Goal: Task Accomplishment & Management: Complete application form

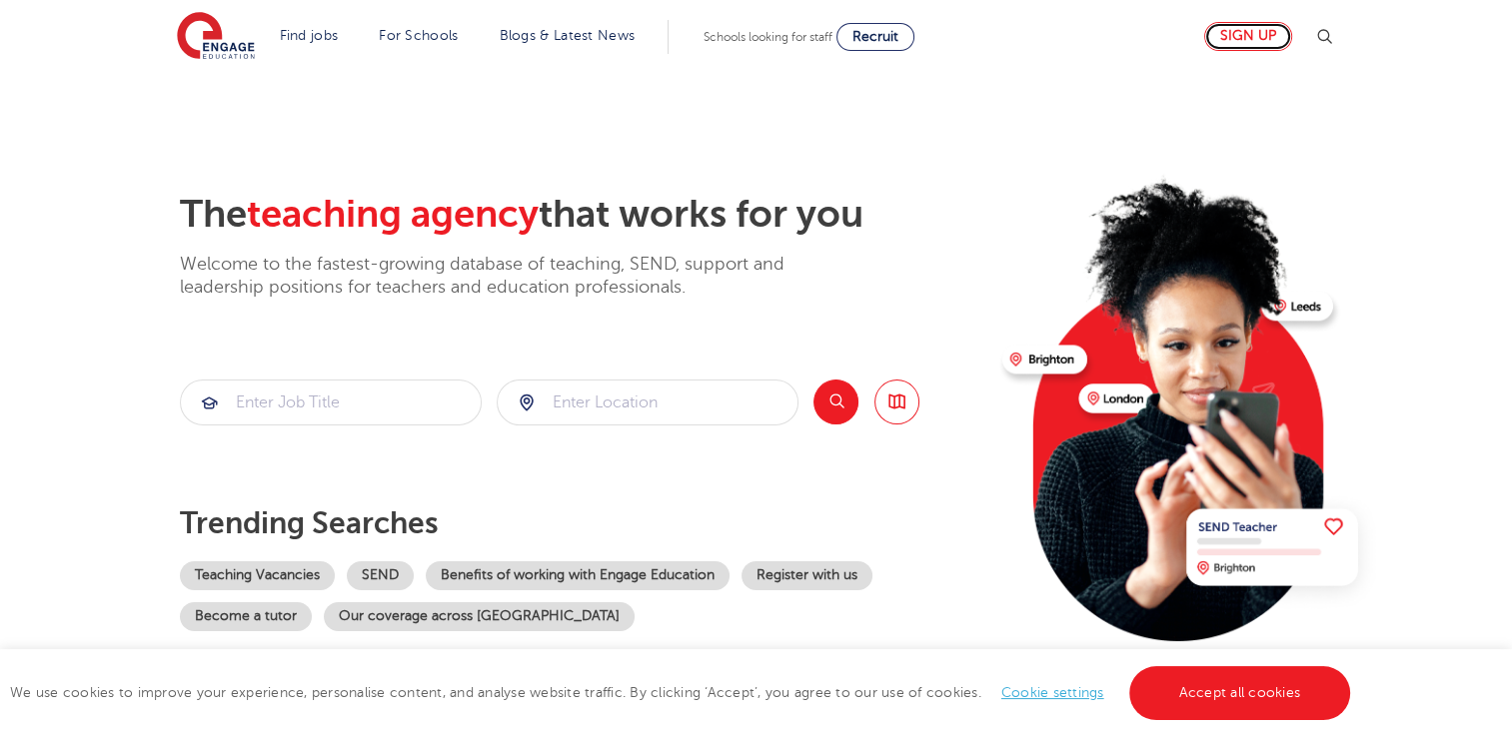
click at [1243, 32] on link "Sign up" at bounding box center [1248, 36] width 88 height 29
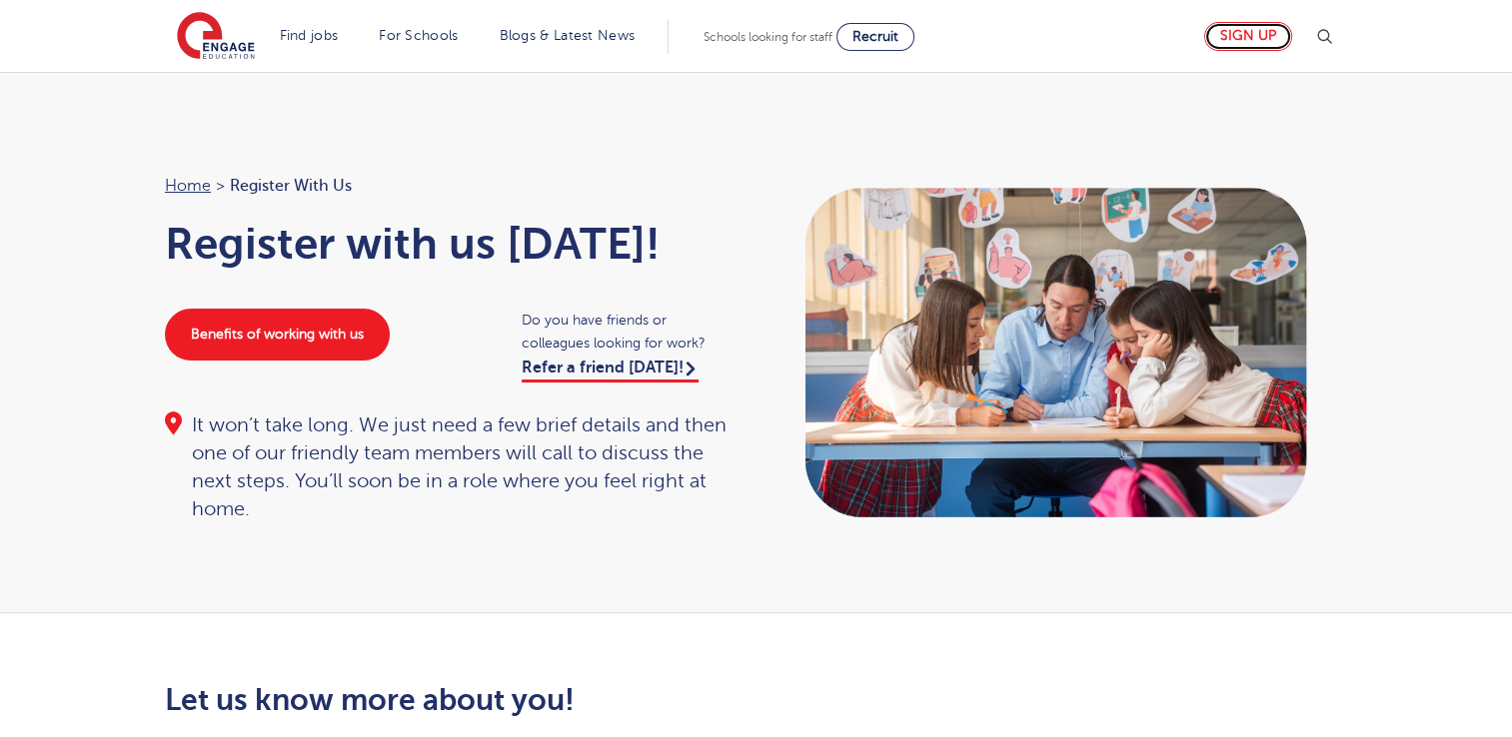
click at [1247, 39] on link "Sign up" at bounding box center [1248, 36] width 88 height 29
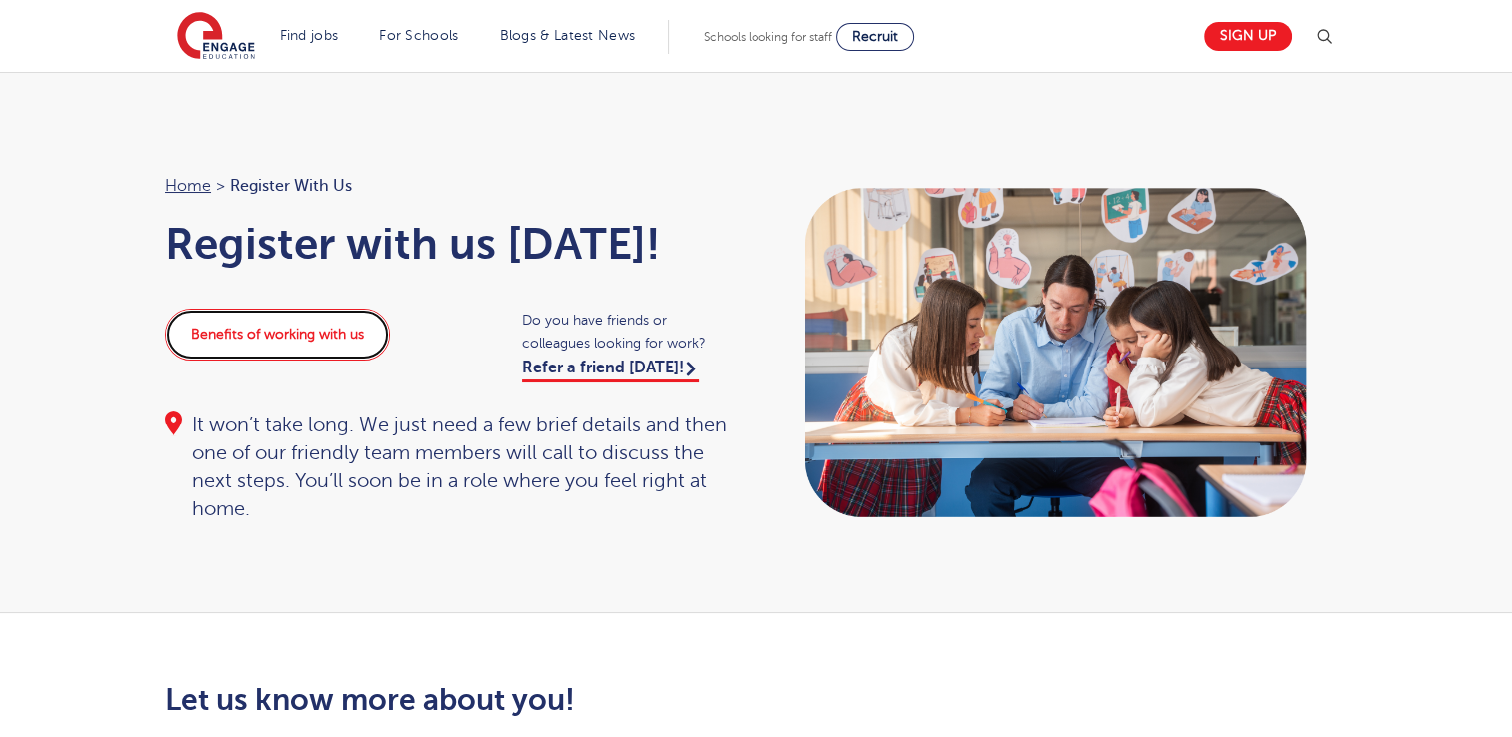
click at [262, 327] on link "Benefits of working with us" at bounding box center [277, 335] width 225 height 52
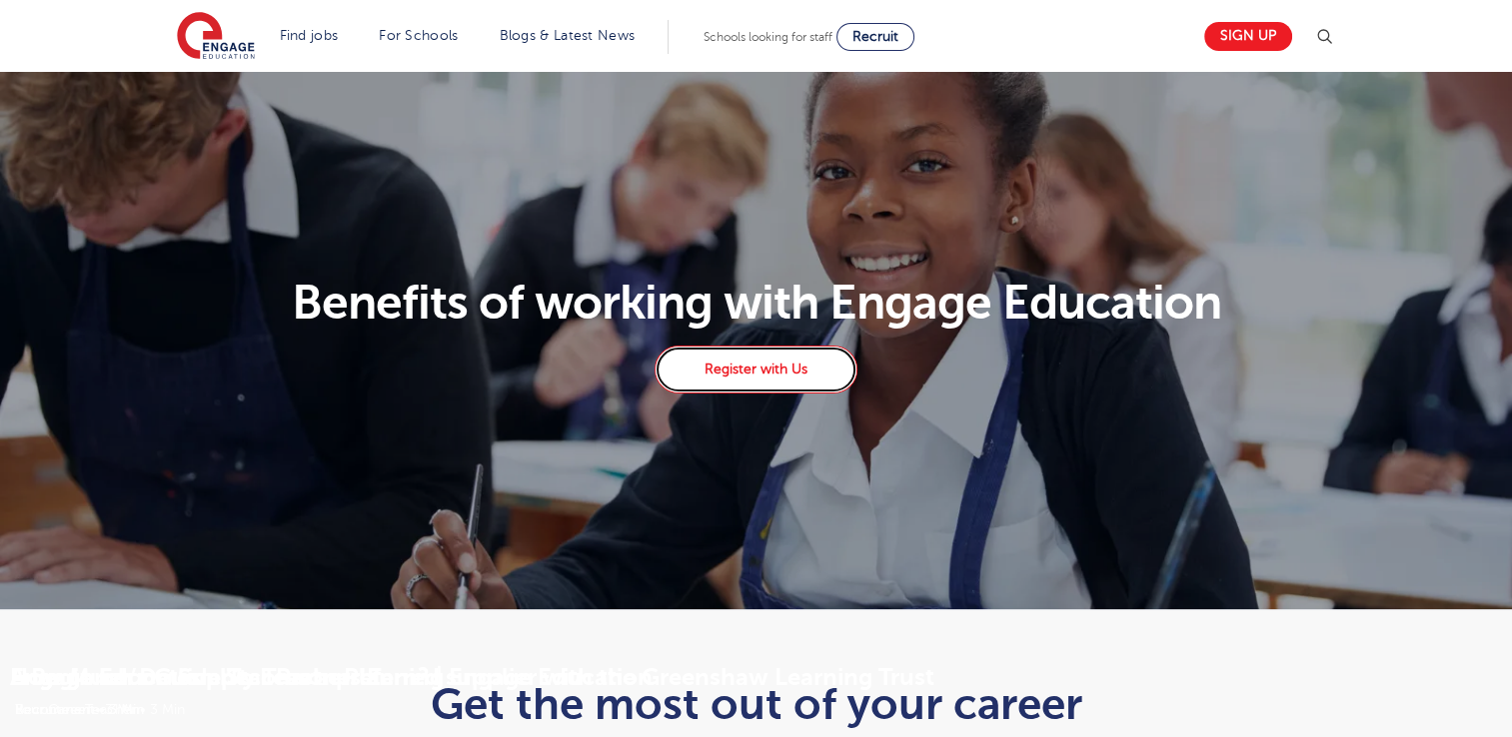
click at [736, 364] on link "Register with Us" at bounding box center [755, 370] width 202 height 48
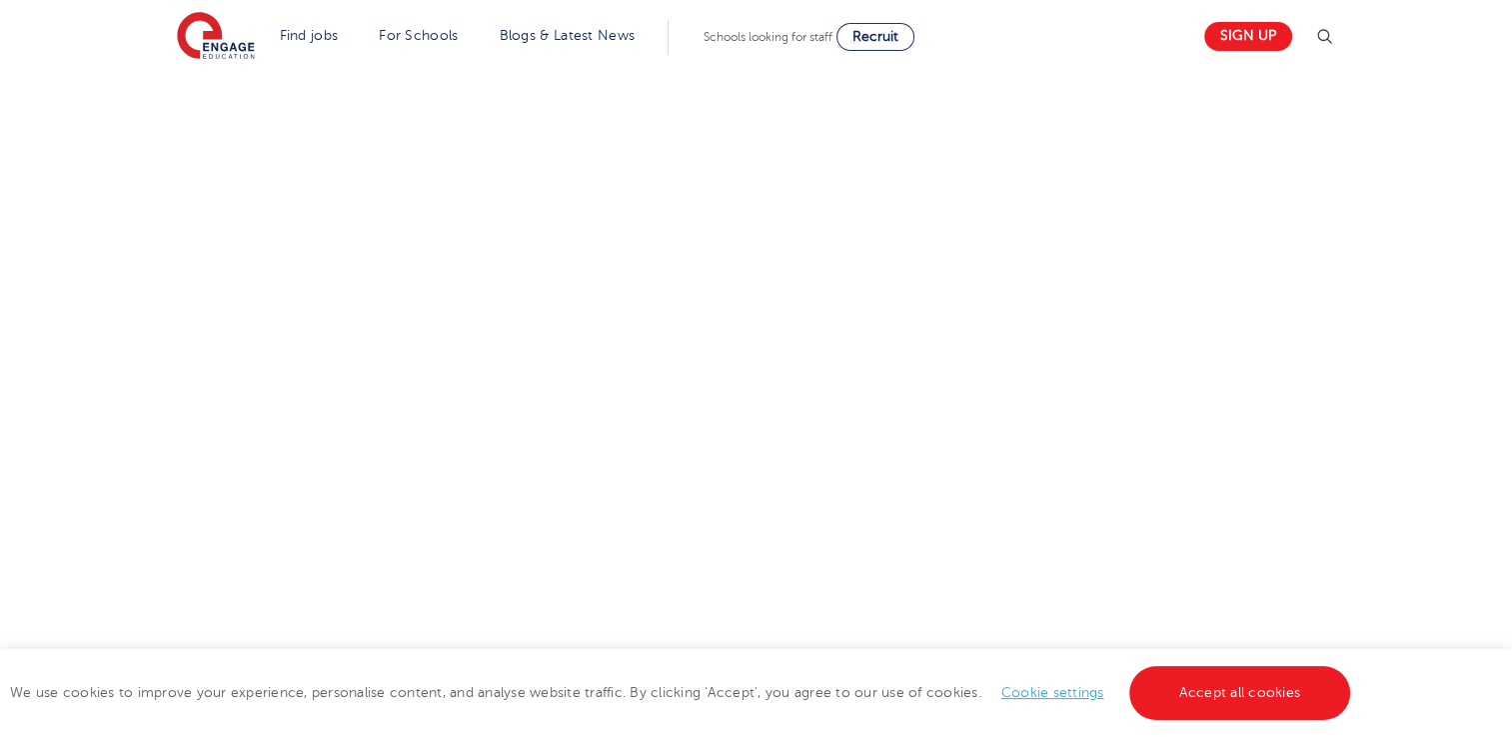
scroll to position [899, 0]
click at [1035, 499] on div "Let us know more about you!" at bounding box center [756, 313] width 1212 height 1058
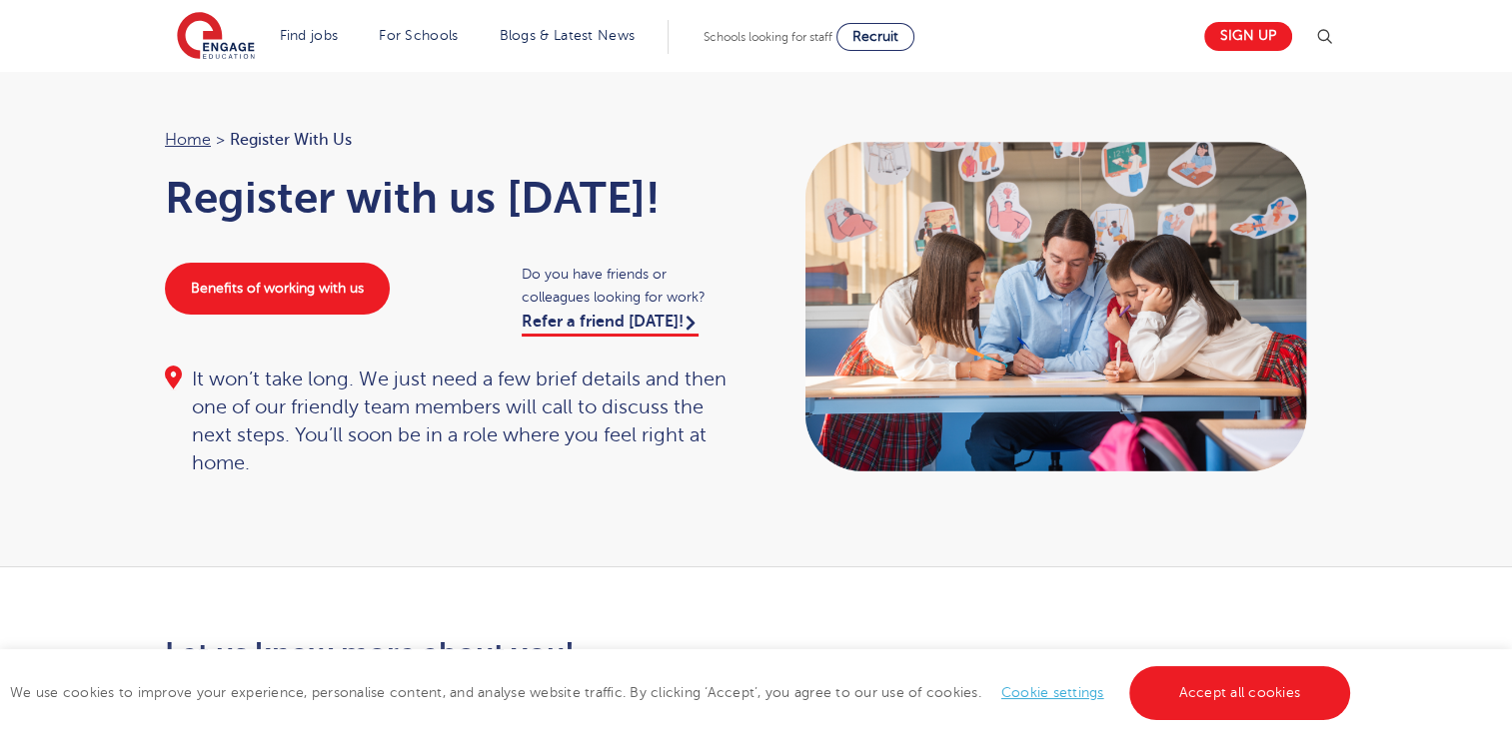
scroll to position [0, 0]
